Goal: Task Accomplishment & Management: Manage account settings

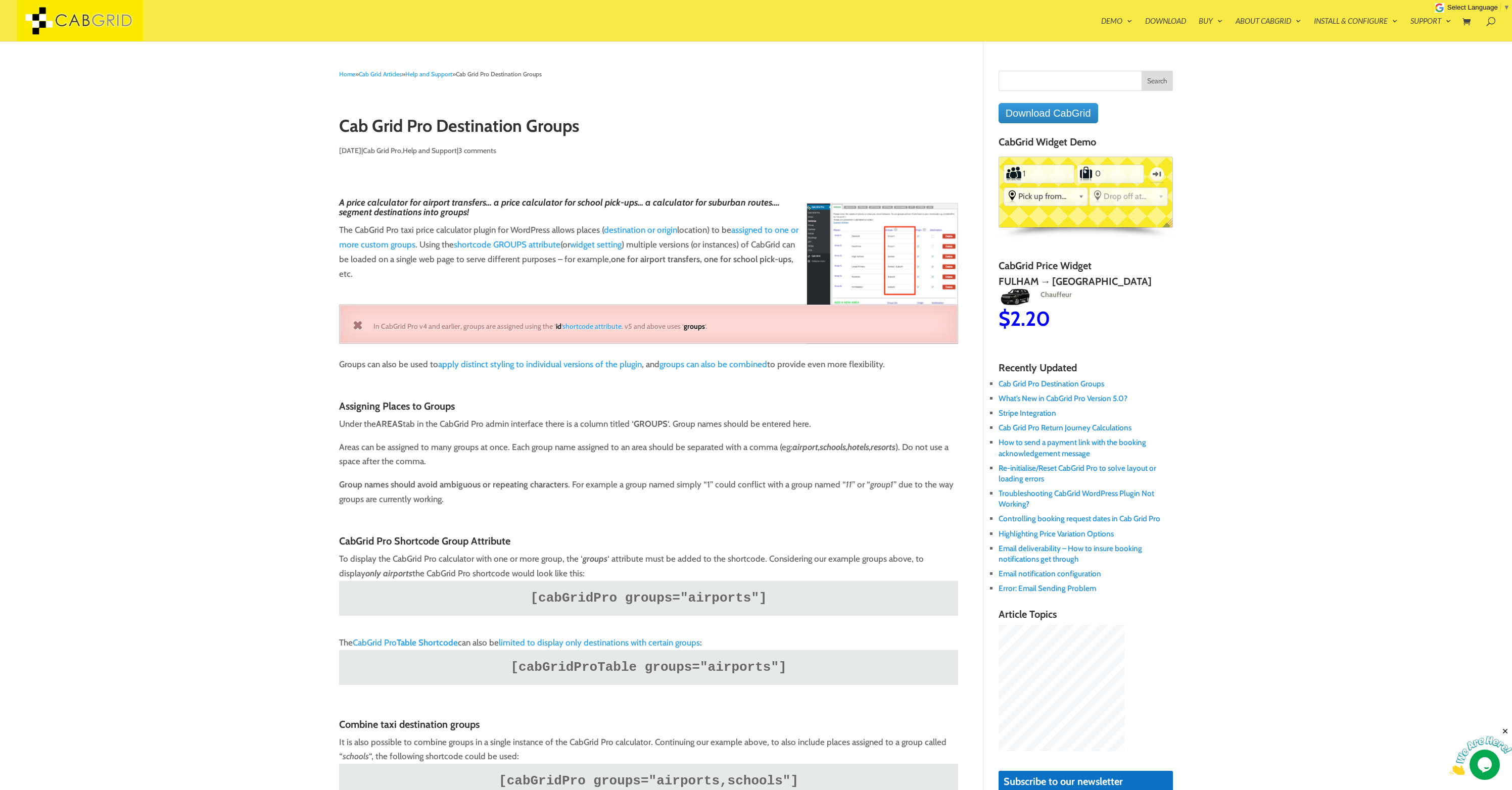
click at [1419, 18] on link "Support" at bounding box center [1431, 29] width 41 height 24
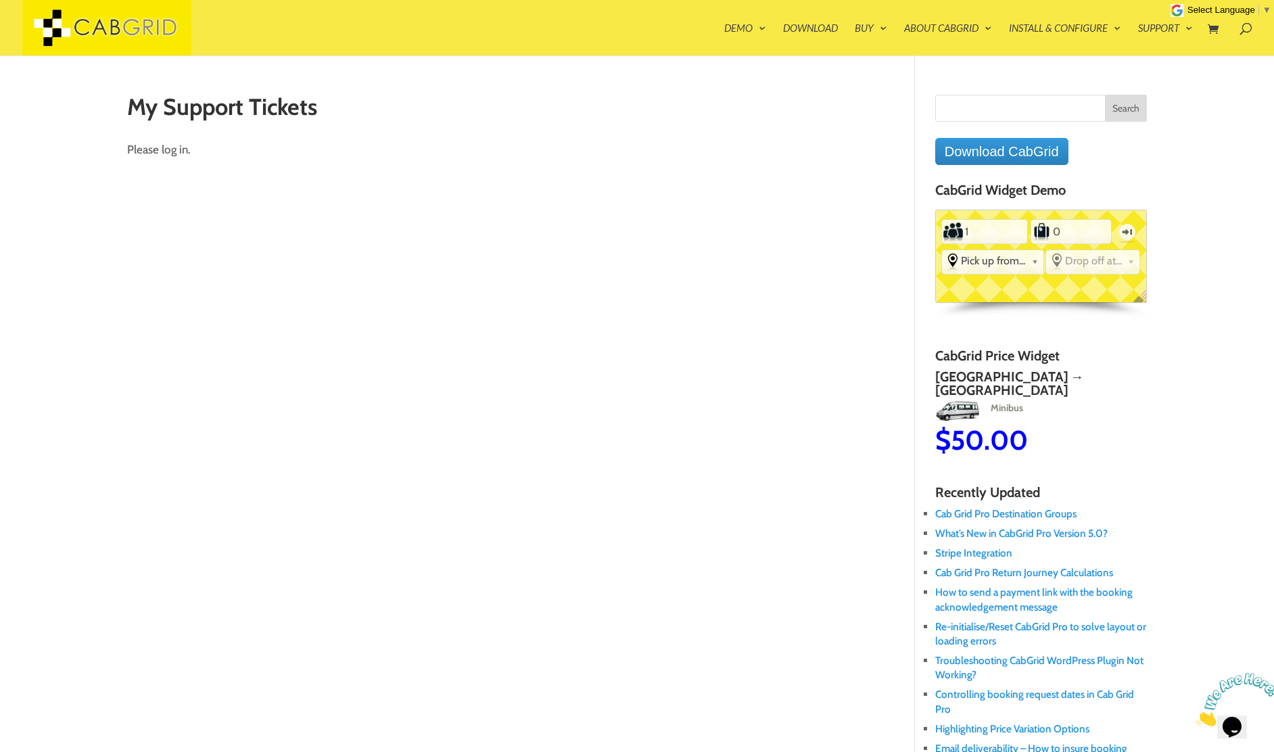
click at [171, 152] on p "Please log in." at bounding box center [505, 150] width 757 height 20
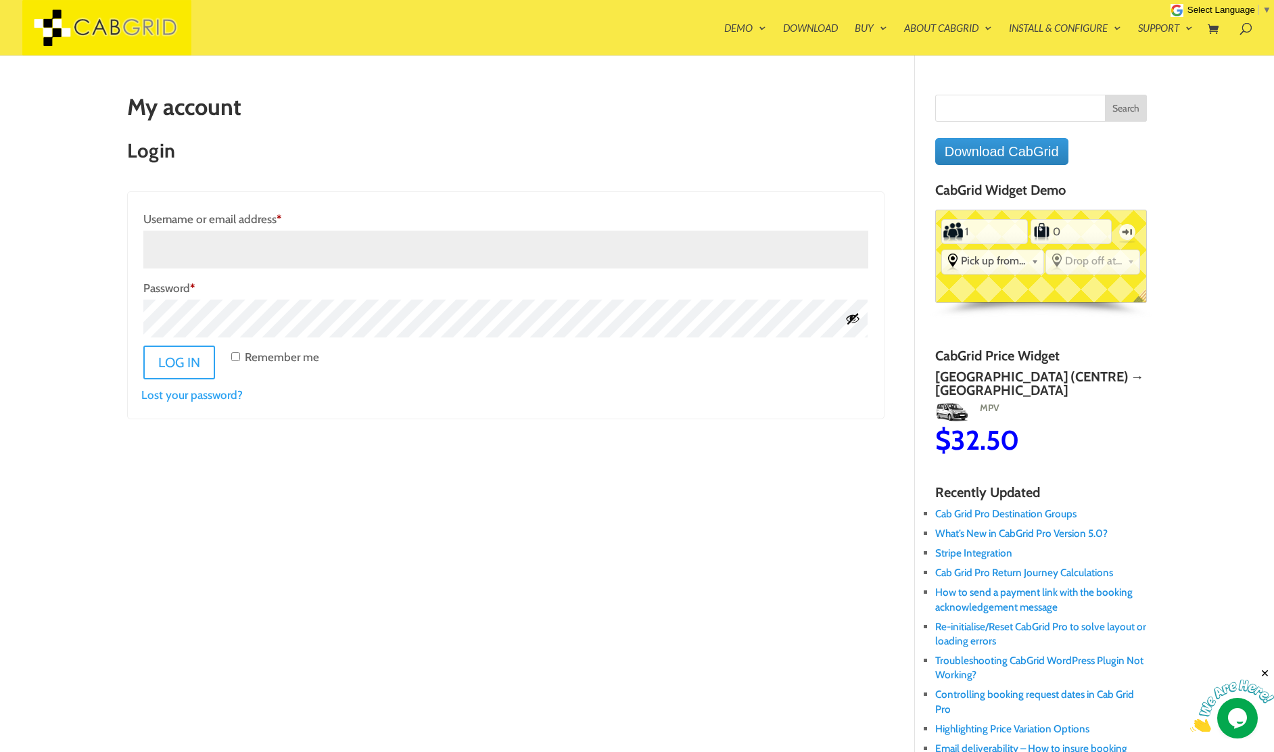
scroll to position [7, 0]
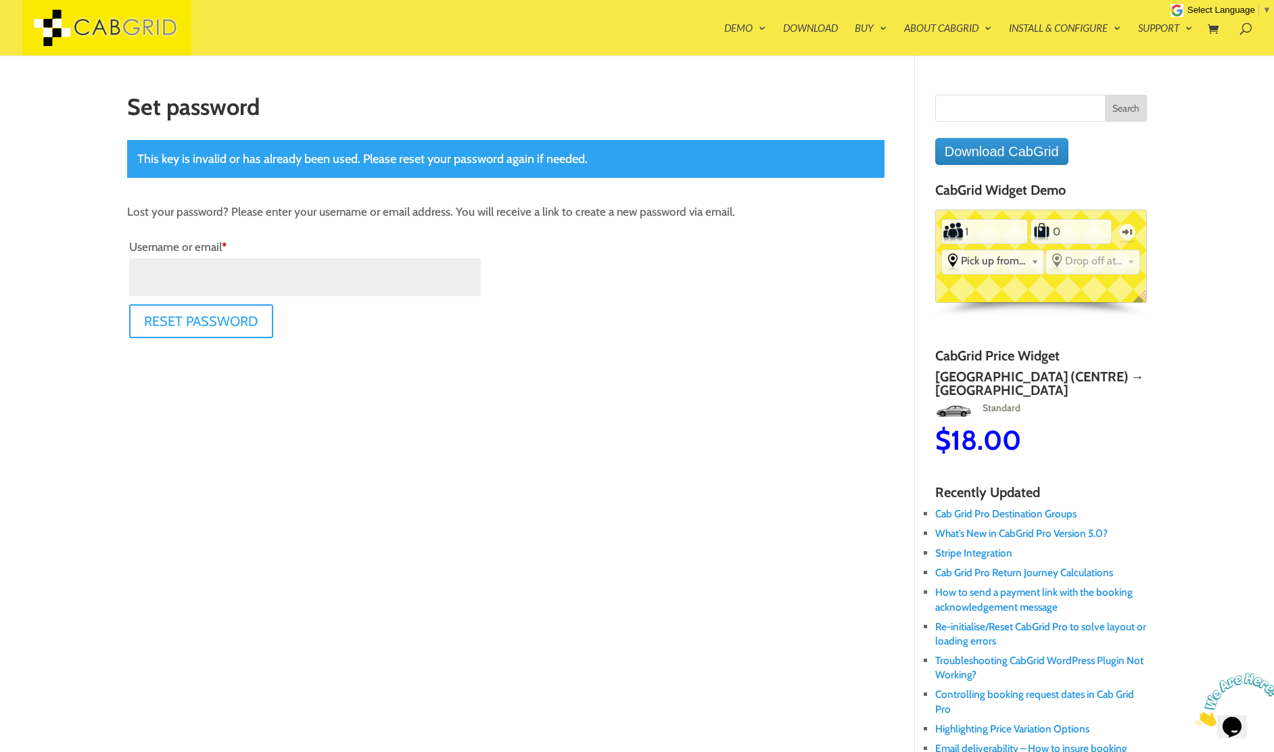
click at [290, 275] on input "Username or email * Required" at bounding box center [305, 277] width 352 height 38
paste input "cgplic.2509021622@tracemail.co.uk"
type input "cgplic.2509021622@tracemail.co.uk"
click at [202, 319] on button "Reset password" at bounding box center [208, 321] width 158 height 34
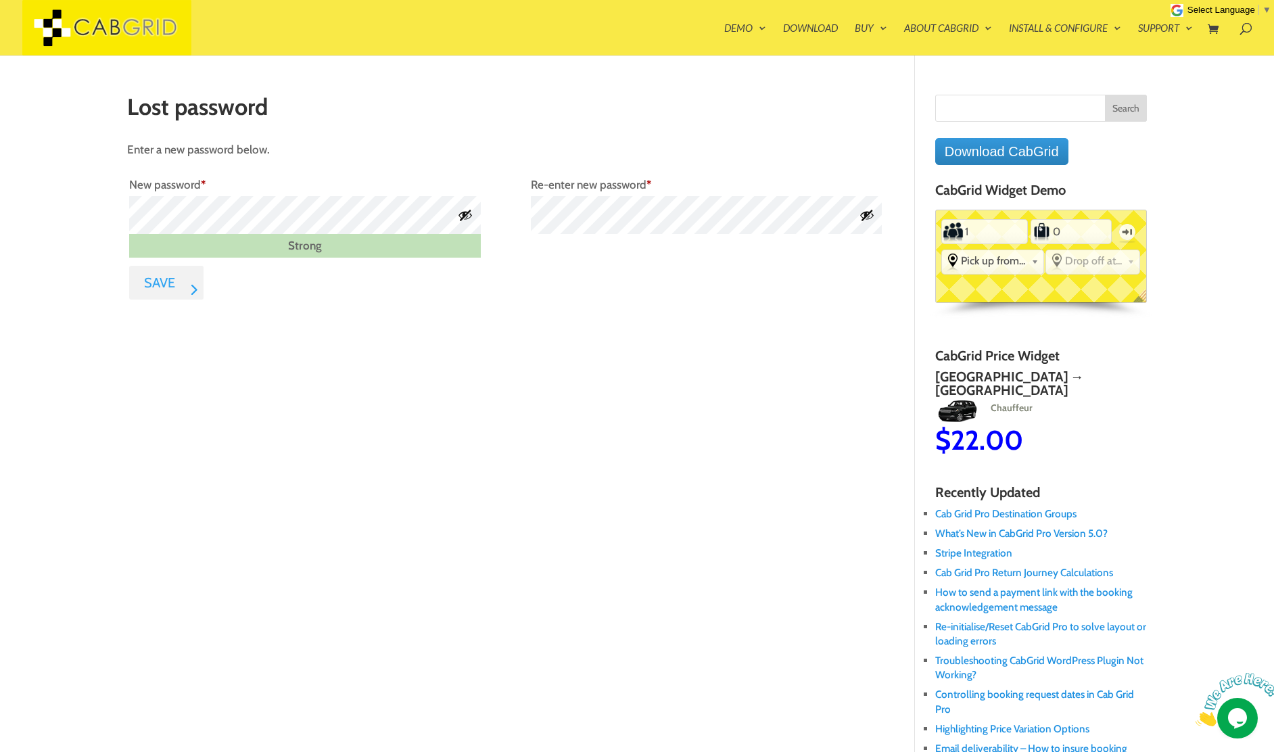
click at [149, 280] on button "Save" at bounding box center [166, 283] width 74 height 34
